Goal: Transaction & Acquisition: Purchase product/service

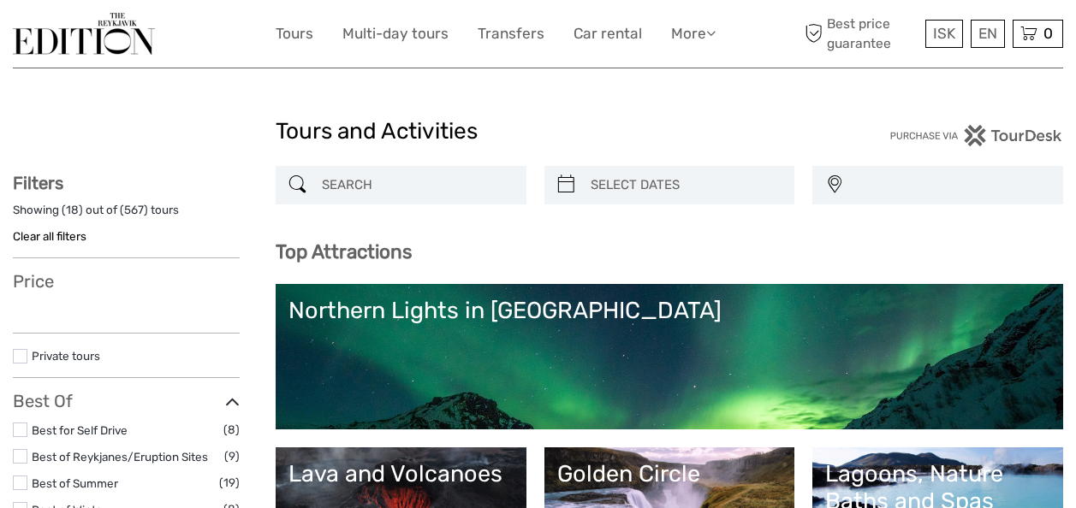
select select
drag, startPoint x: 0, startPoint y: 0, endPoint x: 386, endPoint y: 185, distance: 428.0
click at [383, 193] on div at bounding box center [401, 185] width 251 height 39
click at [386, 185] on input "search" at bounding box center [416, 185] width 203 height 30
type input "whale"
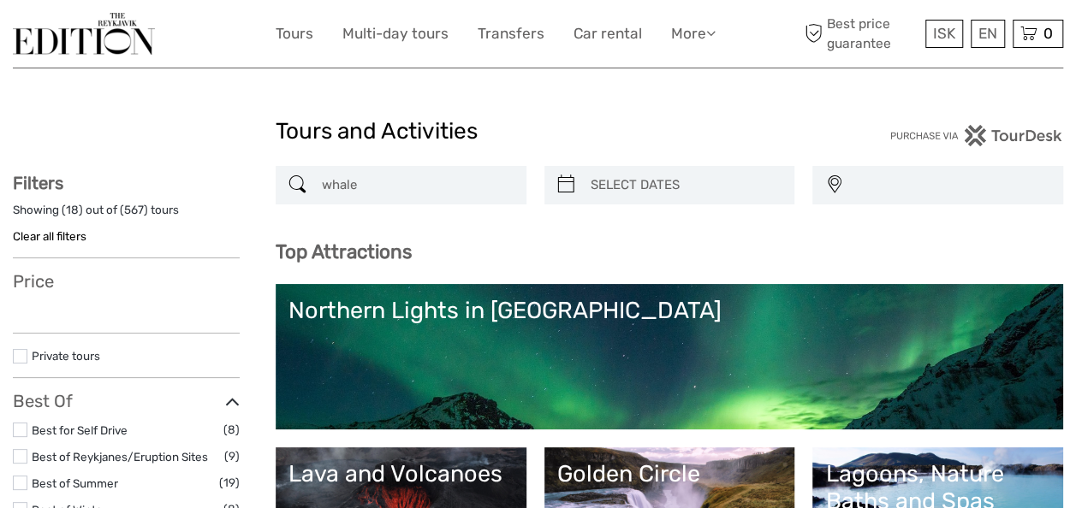
select select
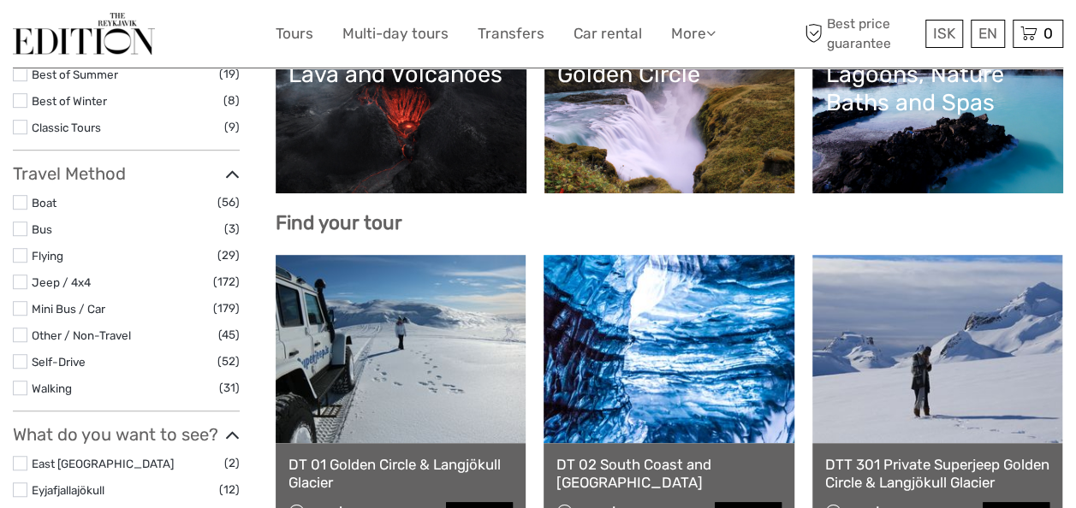
scroll to position [106, 0]
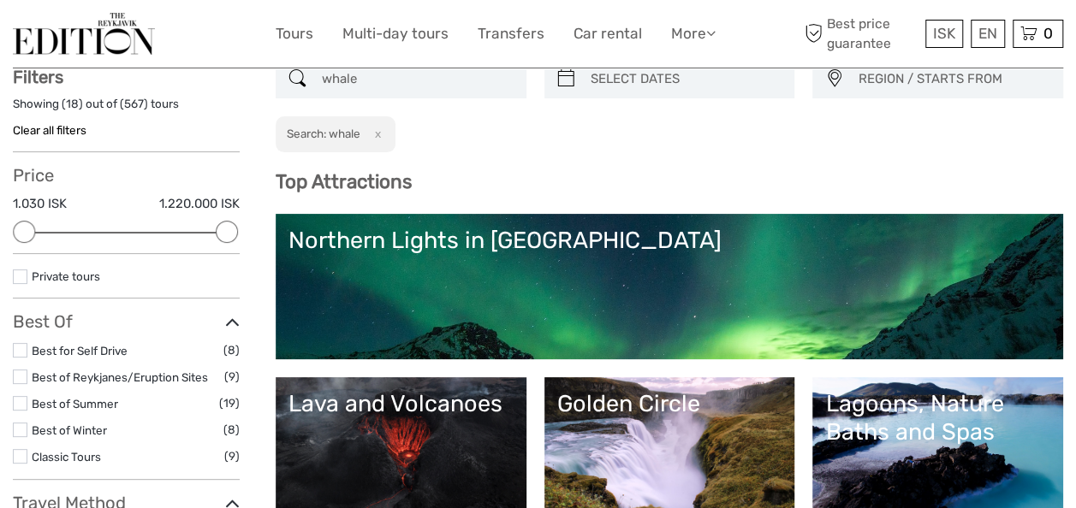
click at [400, 79] on input "whale" at bounding box center [416, 79] width 203 height 30
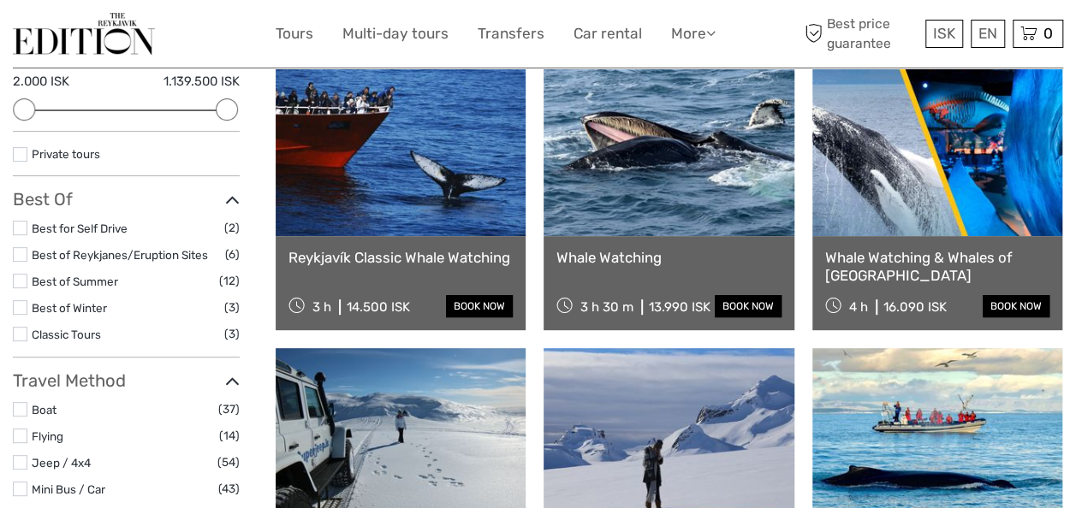
scroll to position [301, 0]
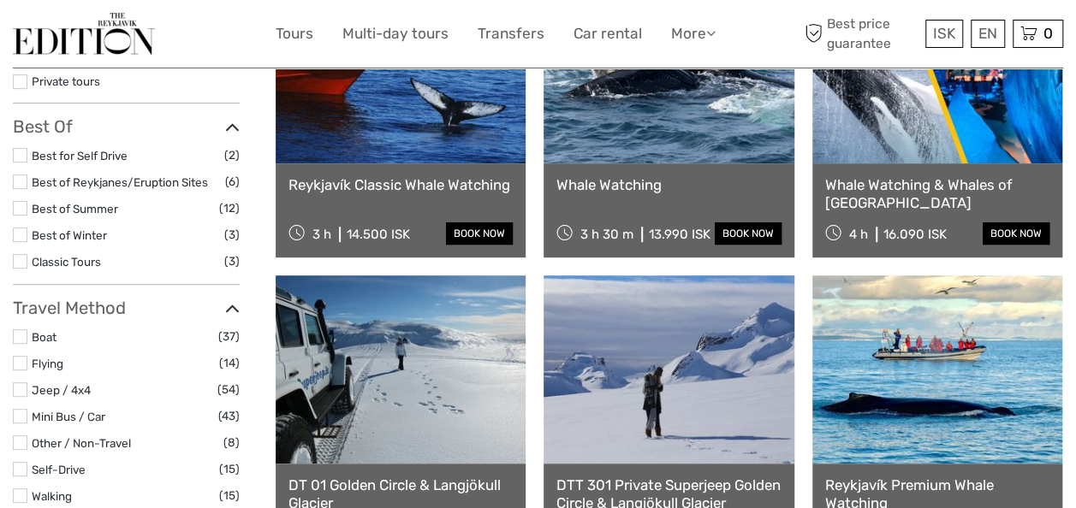
click at [1027, 305] on link at bounding box center [937, 370] width 250 height 188
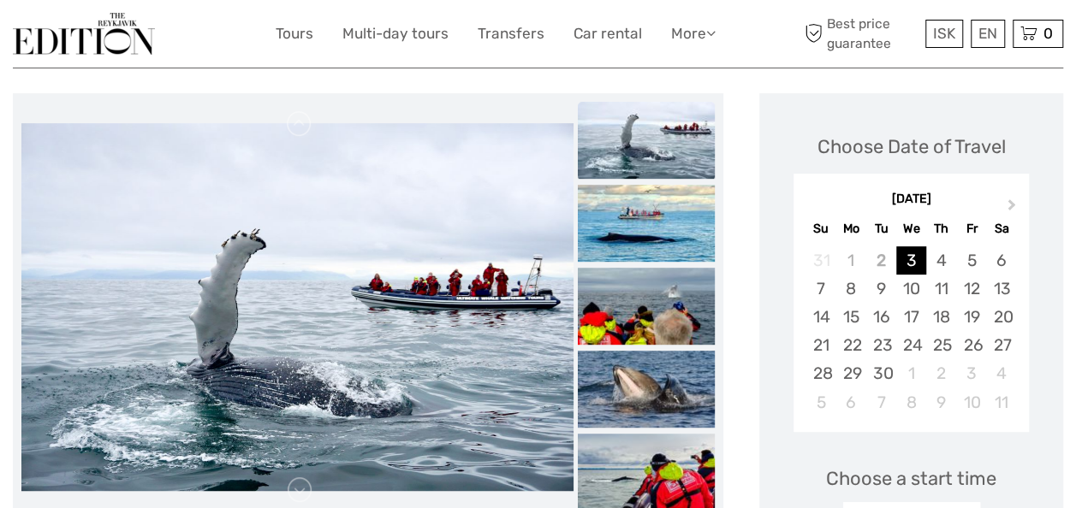
scroll to position [223, 0]
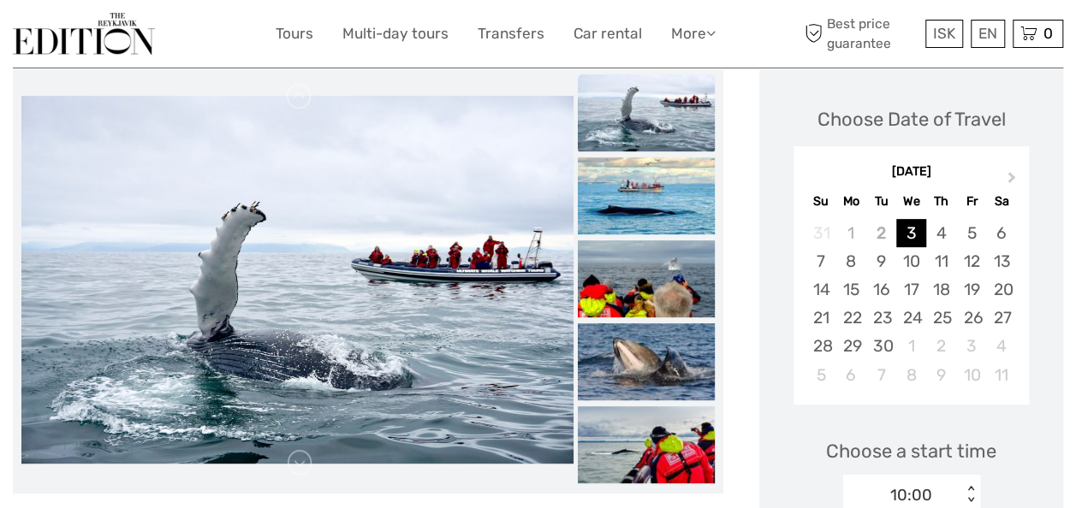
click at [664, 125] on img at bounding box center [646, 112] width 137 height 77
click at [660, 176] on img at bounding box center [646, 195] width 137 height 77
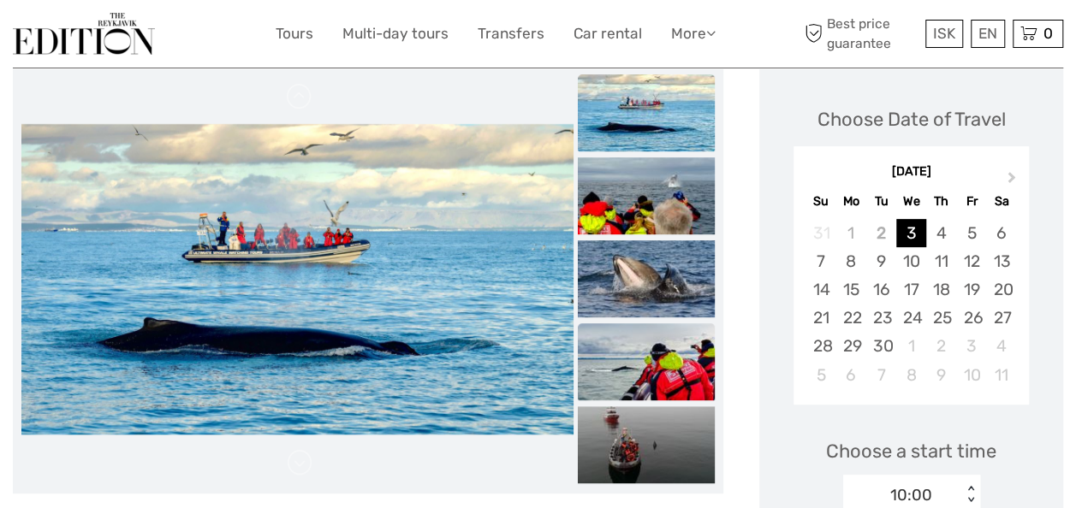
click at [614, 350] on img at bounding box center [646, 362] width 137 height 77
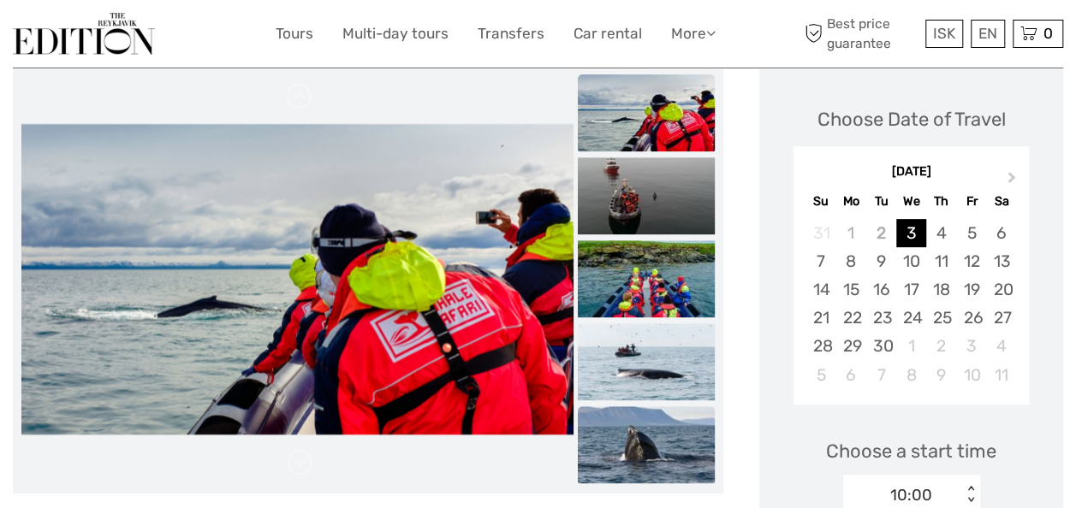
click at [616, 431] on img at bounding box center [646, 445] width 137 height 77
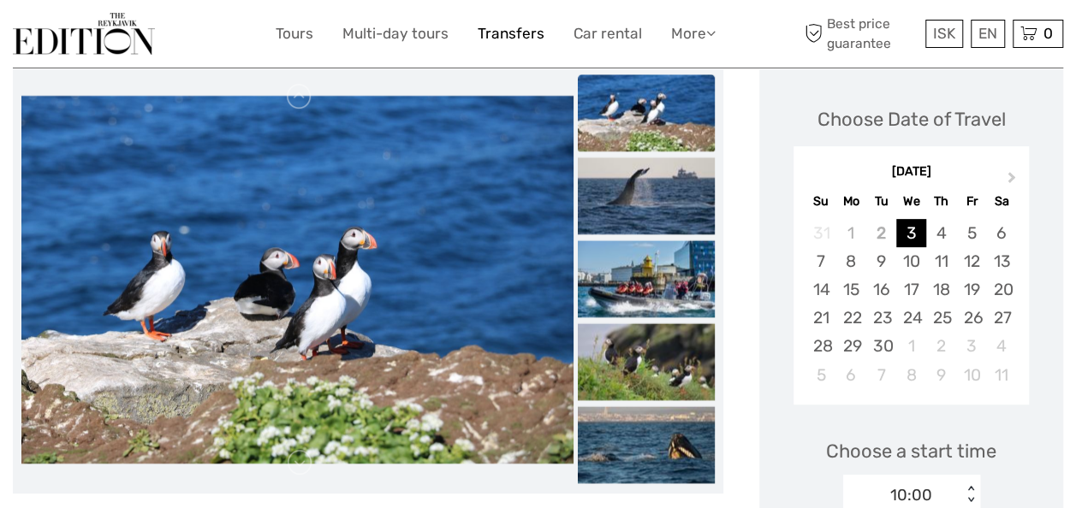
click at [484, 41] on link "Transfers" at bounding box center [511, 33] width 67 height 25
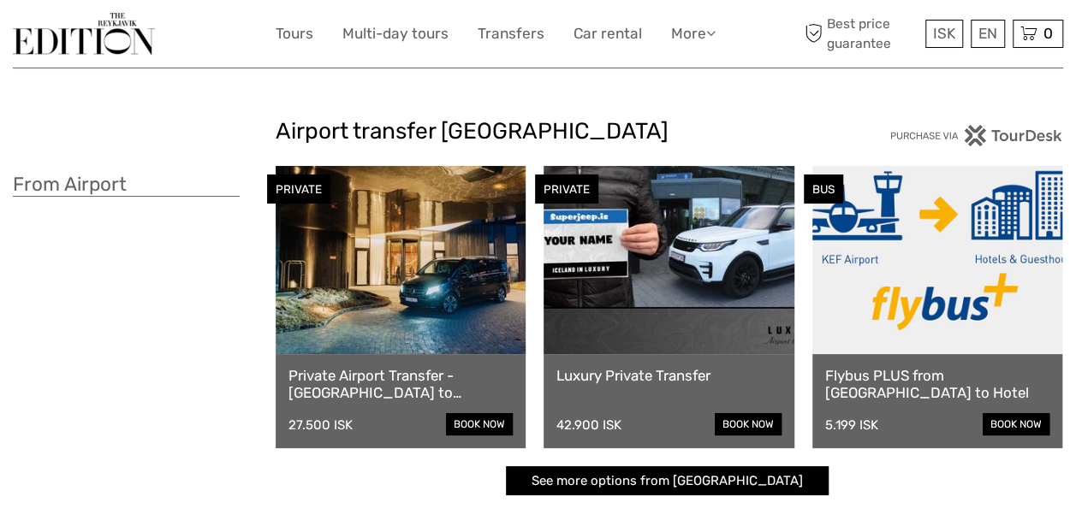
drag, startPoint x: 484, startPoint y: 42, endPoint x: 454, endPoint y: 62, distance: 37.0
click at [454, 62] on div "ISK ISK € $ £ EN English Español Deutsch Tours Multi-day tours Transfers Car re…" at bounding box center [538, 34] width 1050 height 68
click at [145, 351] on div "From Airport" at bounding box center [144, 339] width 263 height 347
click at [270, 33] on div at bounding box center [144, 34] width 263 height 42
click at [296, 33] on link "Tours" at bounding box center [295, 33] width 38 height 25
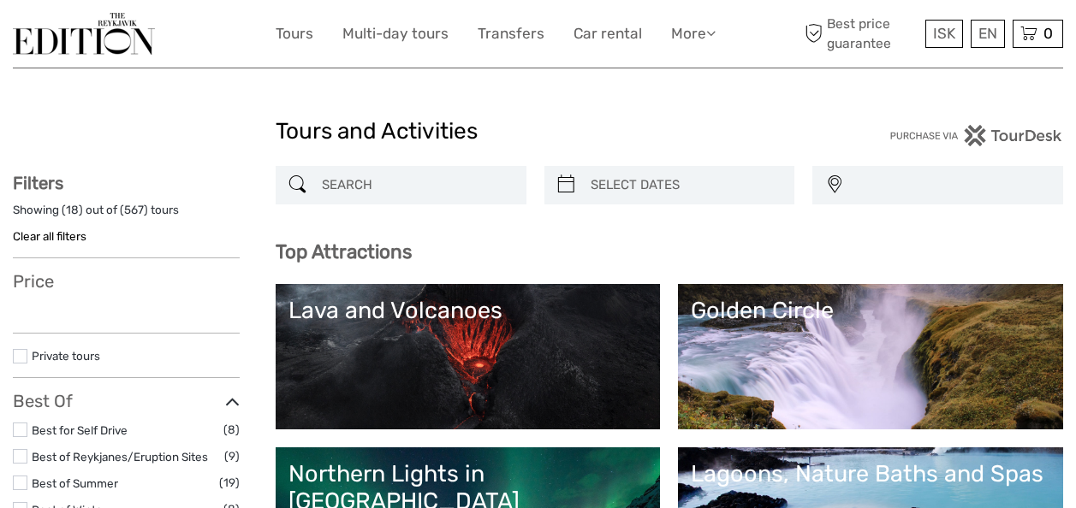
select select
click at [373, 180] on input "search" at bounding box center [416, 185] width 203 height 30
type input "n"
select select
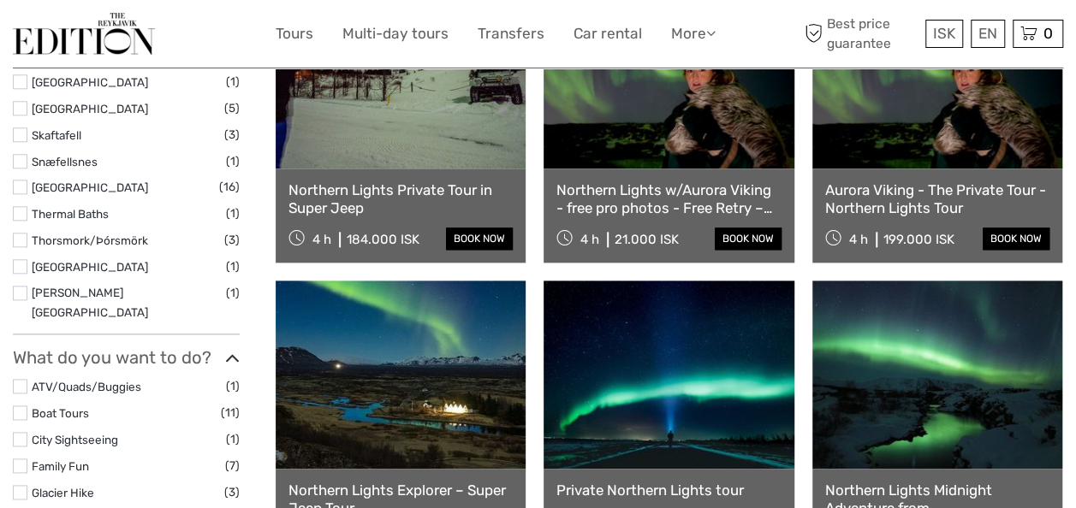
scroll to position [900, 0]
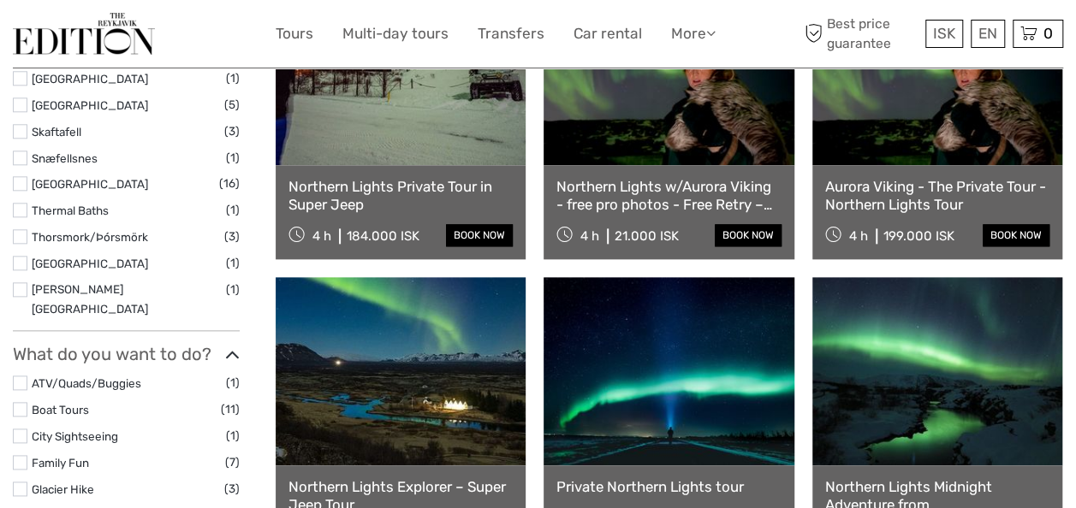
type input "northern"
